Goal: Task Accomplishment & Management: Use online tool/utility

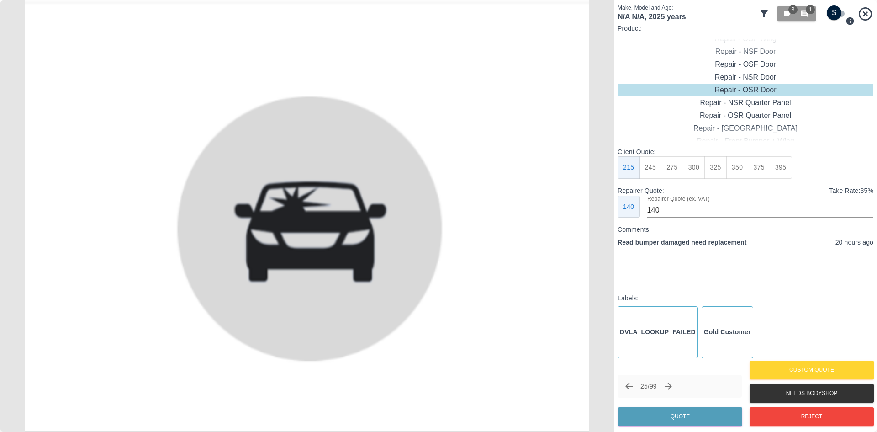
click at [872, 10] on div at bounding box center [872, 216] width 9 height 432
click at [867, 14] on icon at bounding box center [866, 14] width 16 height 16
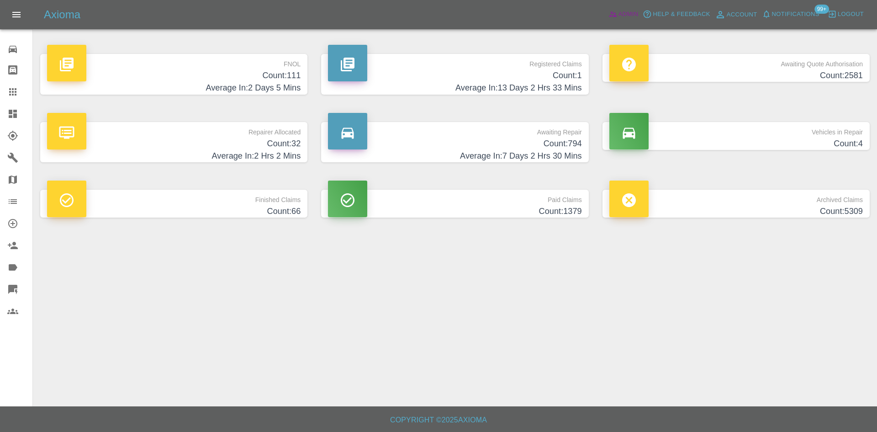
click at [633, 14] on span "Admin" at bounding box center [629, 14] width 20 height 11
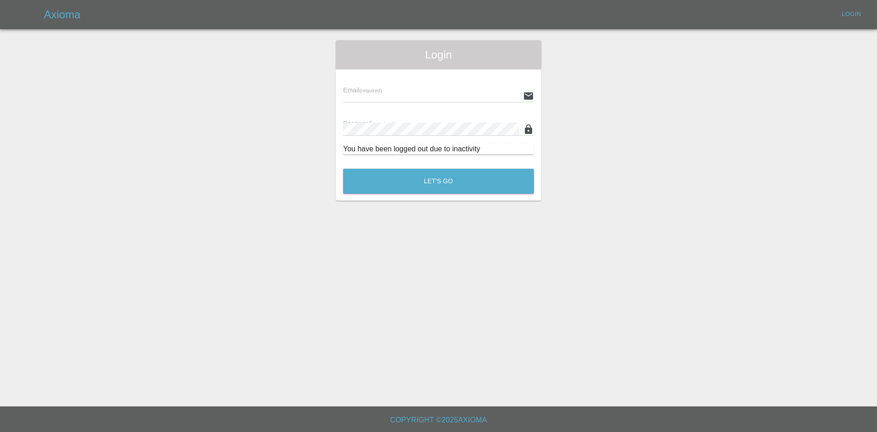
type input "alex.kennett@axioma.co.uk"
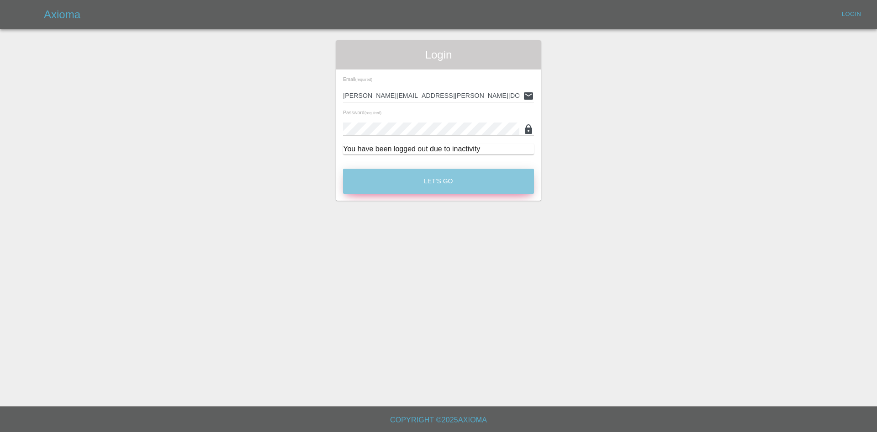
click at [414, 177] on button "Let's Go" at bounding box center [438, 181] width 191 height 25
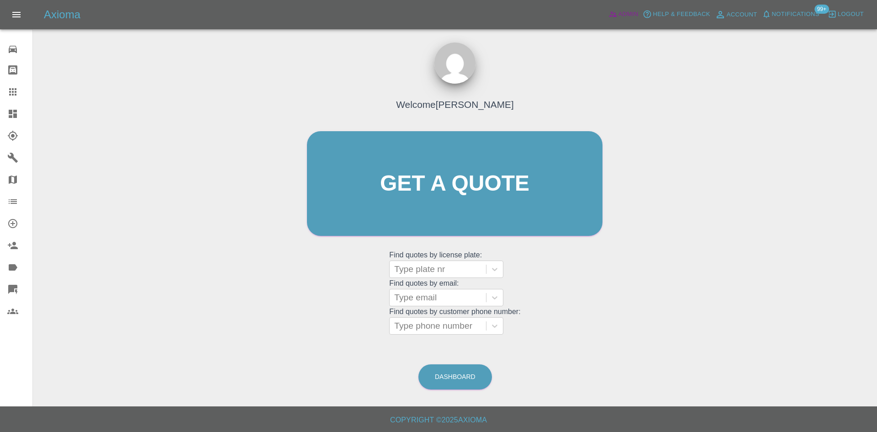
click at [617, 8] on link "Admin" at bounding box center [623, 14] width 35 height 14
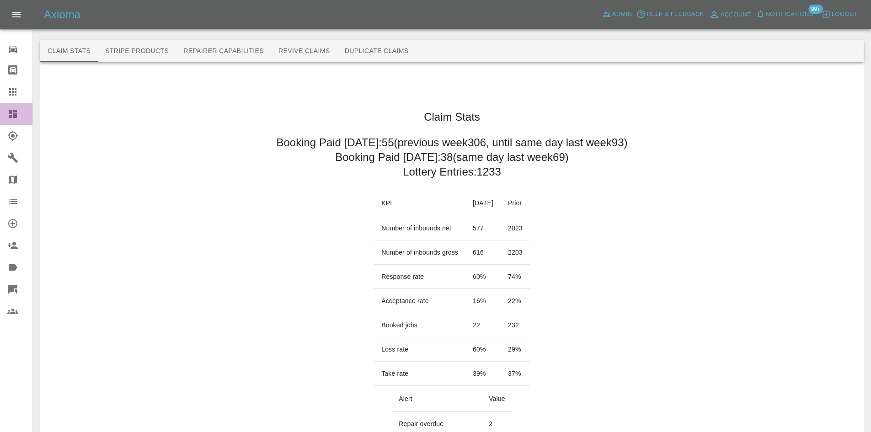
click at [14, 113] on icon at bounding box center [12, 113] width 11 height 11
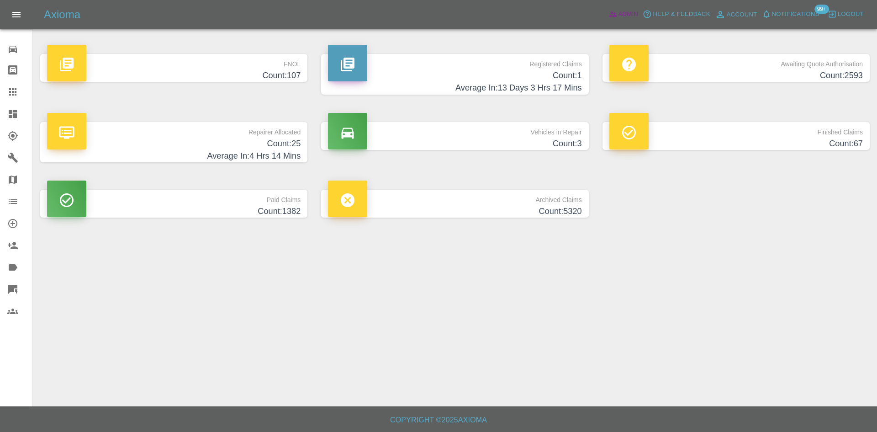
click at [619, 21] on link "Admin" at bounding box center [623, 14] width 35 height 14
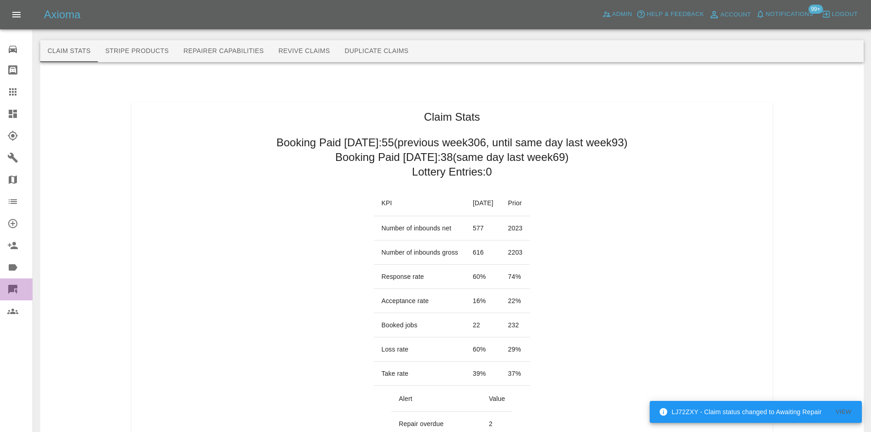
drag, startPoint x: 4, startPoint y: 284, endPoint x: 37, endPoint y: 299, distance: 36.8
click at [4, 284] on link "Quick Quote" at bounding box center [16, 289] width 32 height 22
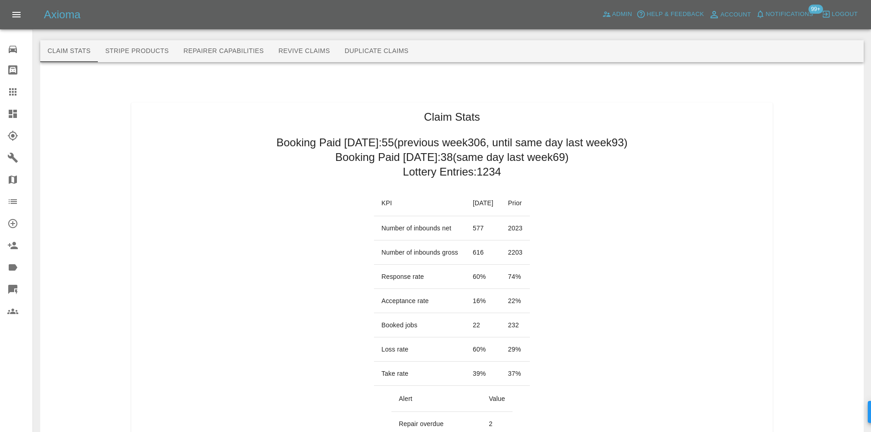
click at [11, 288] on icon at bounding box center [12, 289] width 9 height 9
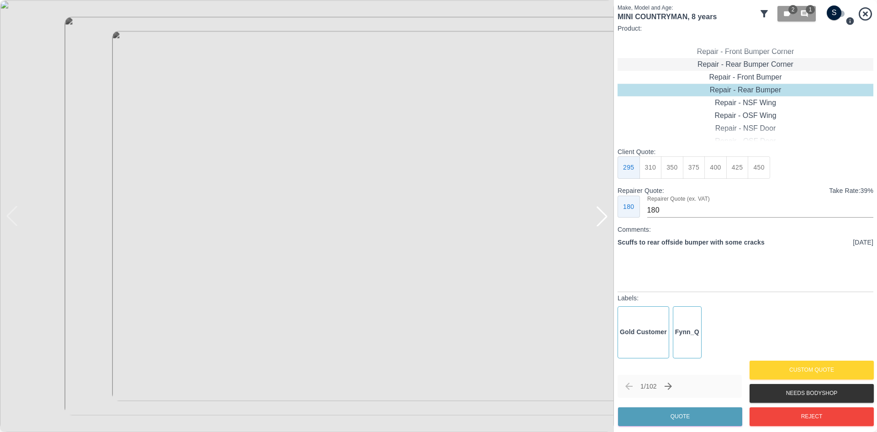
click at [755, 68] on div "Repair - Rear Bumper Corner" at bounding box center [746, 64] width 256 height 13
click at [741, 171] on button "295" at bounding box center [738, 167] width 22 height 22
type input "180"
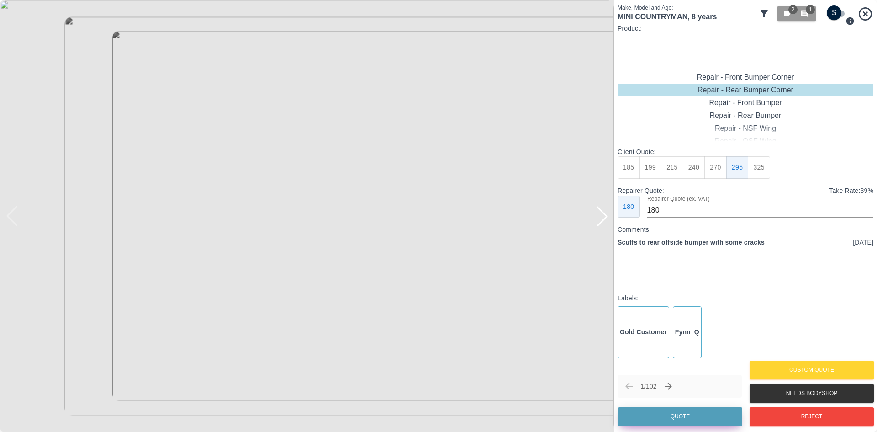
click at [673, 415] on button "Quote" at bounding box center [680, 416] width 124 height 19
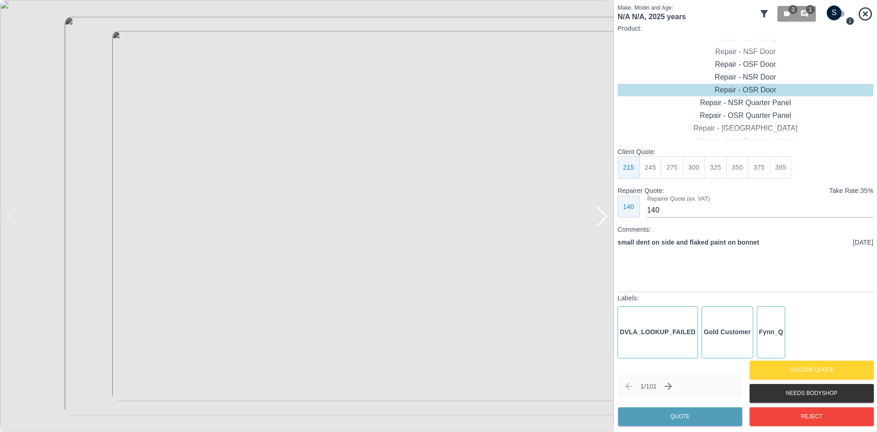
click at [603, 219] on div at bounding box center [602, 216] width 20 height 20
click at [603, 219] on img at bounding box center [307, 216] width 614 height 432
click at [19, 219] on div at bounding box center [12, 216] width 20 height 20
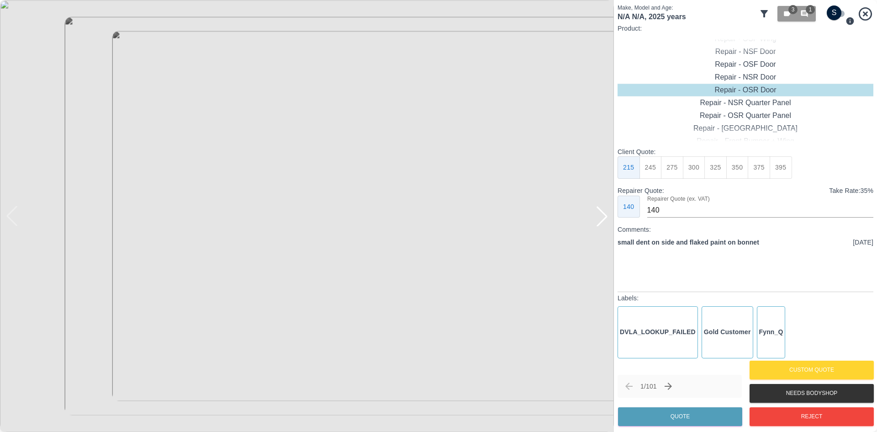
click at [841, 14] on input "checkbox" at bounding box center [835, 12] width 44 height 15
checkbox input "true"
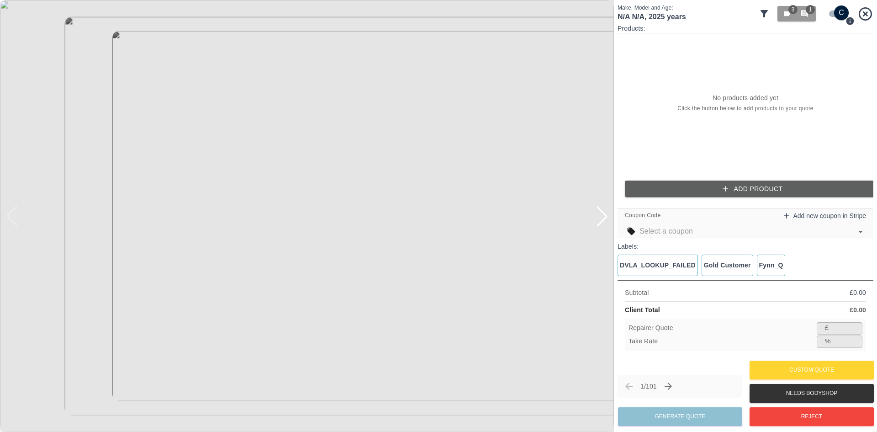
click at [752, 187] on button "Add Product" at bounding box center [753, 189] width 256 height 17
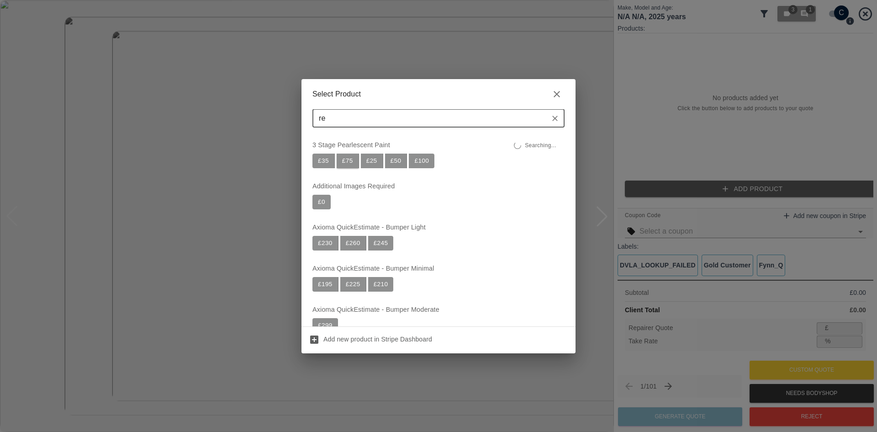
type input "r"
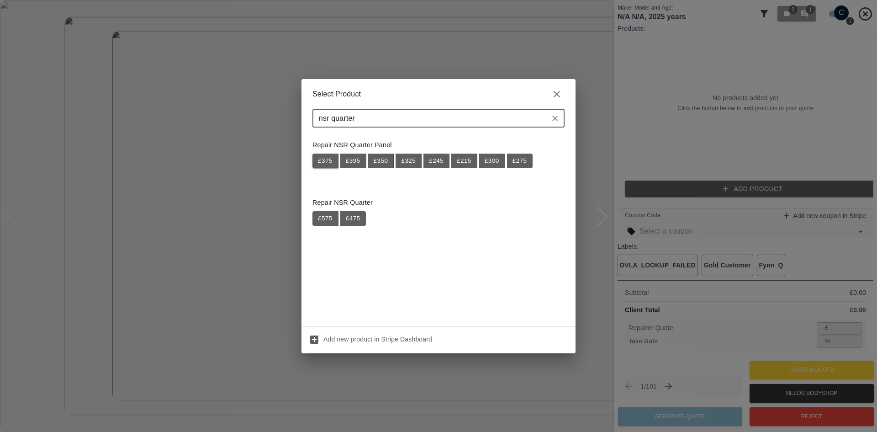
type input "nsr quarter"
click at [336, 160] on button "£ 375" at bounding box center [326, 161] width 26 height 15
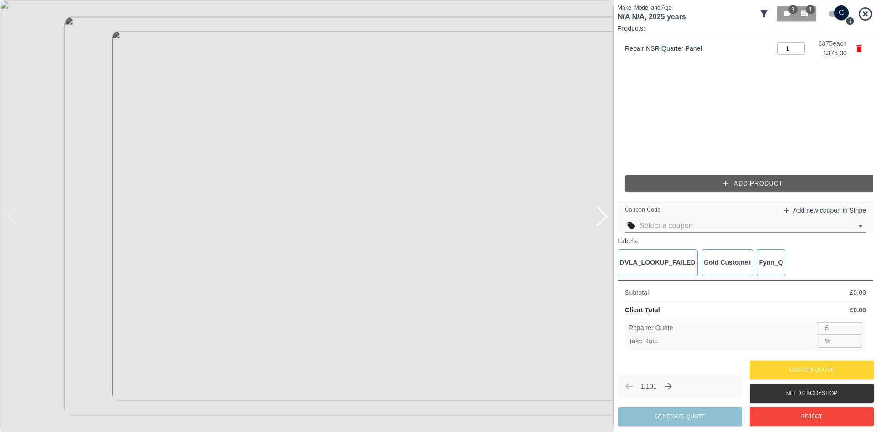
type input "243"
type input "35.2"
click at [681, 182] on button "Add Product" at bounding box center [753, 183] width 256 height 17
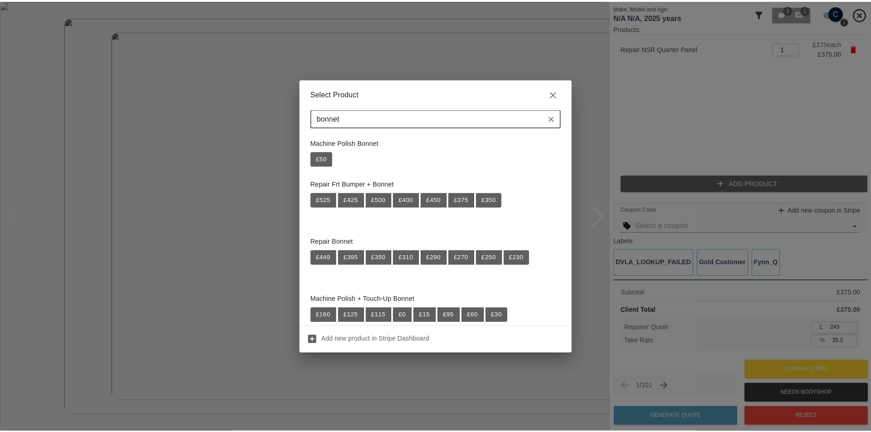
scroll to position [183, 0]
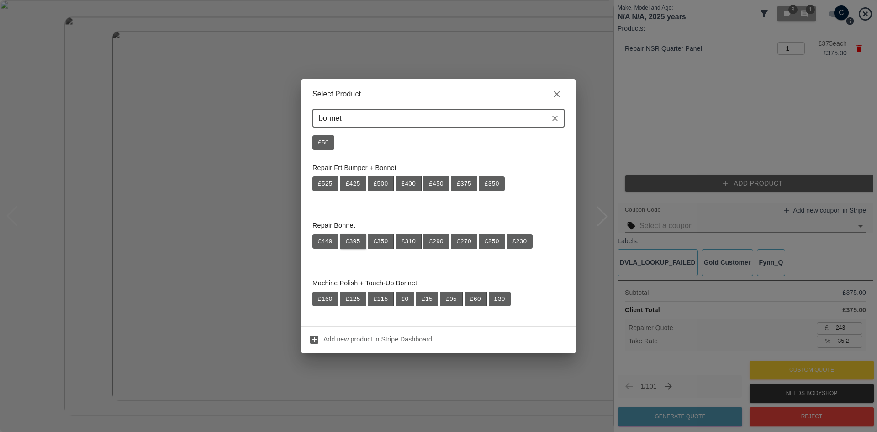
type input "bonnet"
click at [349, 245] on button "£ 395" at bounding box center [353, 241] width 26 height 15
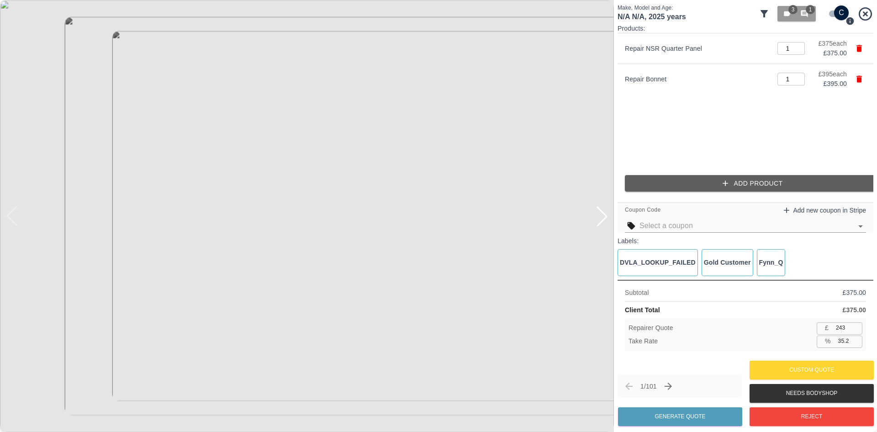
type input "500"
type input "35.1"
click at [689, 412] on button "Generate Quote" at bounding box center [680, 416] width 124 height 19
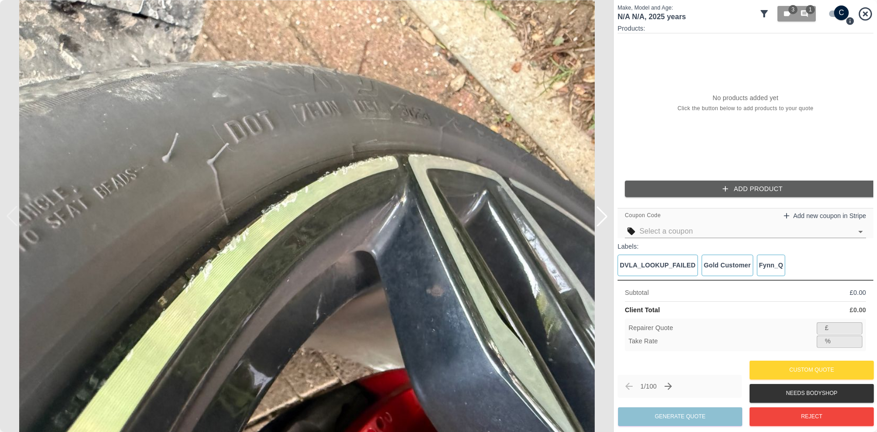
click at [865, 18] on icon at bounding box center [866, 14] width 16 height 16
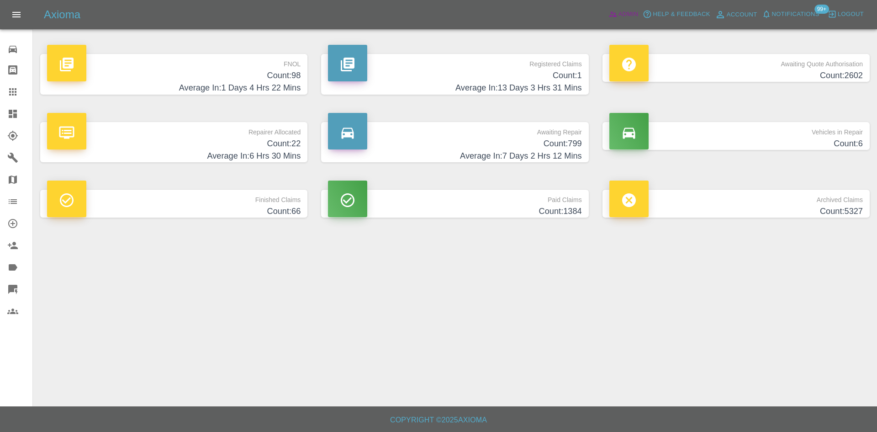
click at [635, 12] on span "Admin" at bounding box center [629, 14] width 20 height 11
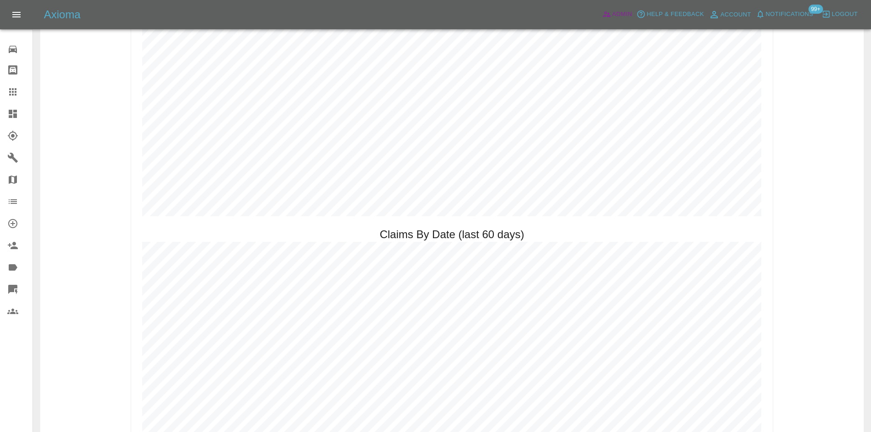
scroll to position [1097, 0]
